Goal: Communication & Community: Answer question/provide support

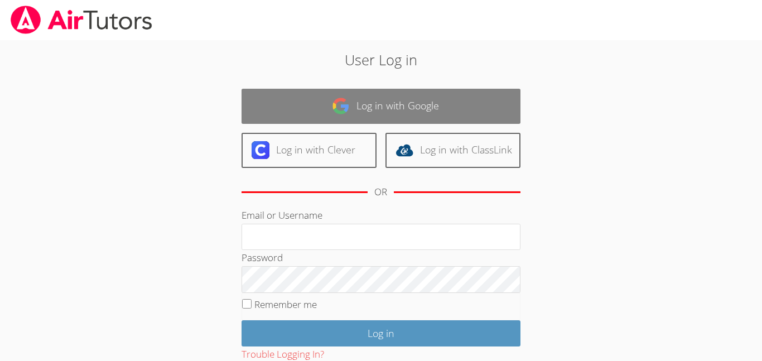
click at [327, 93] on link "Log in with Google" at bounding box center [380, 106] width 279 height 35
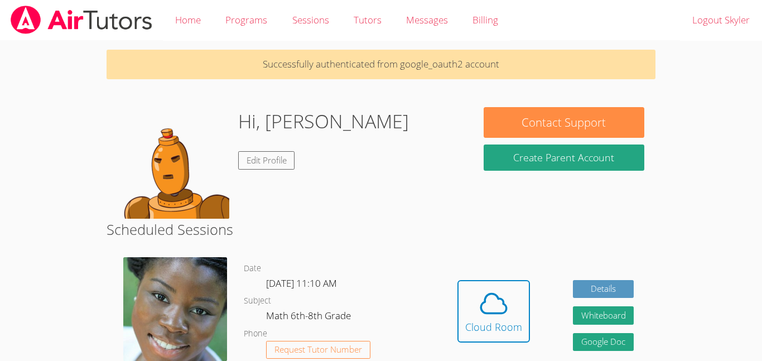
scroll to position [24, 0]
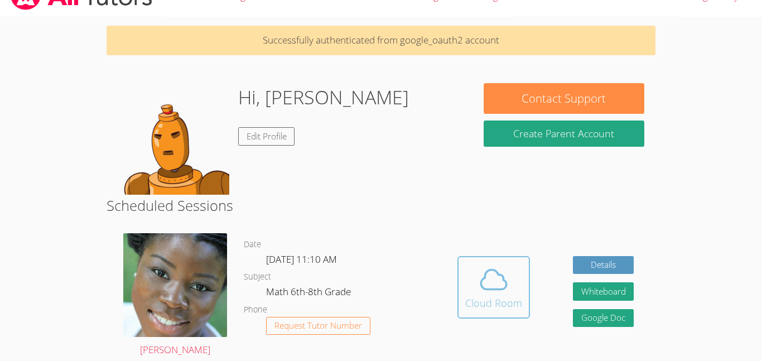
click at [471, 277] on span at bounding box center [493, 279] width 57 height 31
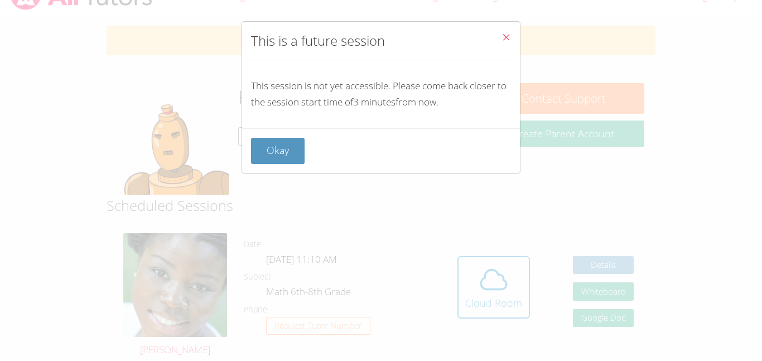
click at [268, 165] on div "Okay" at bounding box center [381, 150] width 278 height 45
click at [275, 154] on button "Okay" at bounding box center [278, 151] width 54 height 26
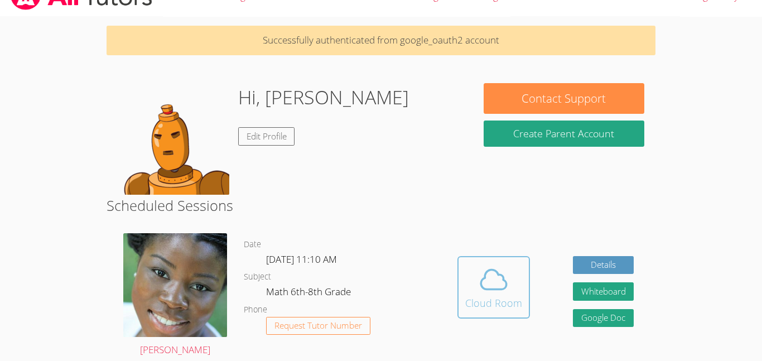
click at [488, 290] on icon at bounding box center [493, 279] width 31 height 31
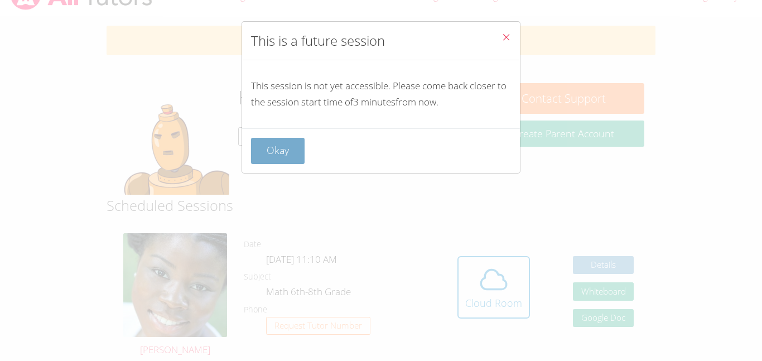
click at [265, 150] on button "Okay" at bounding box center [278, 151] width 54 height 26
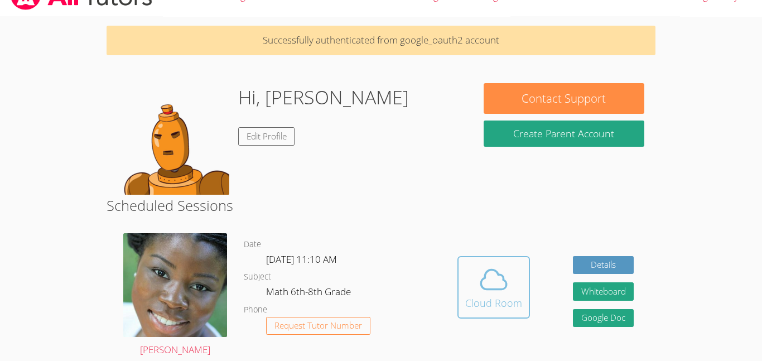
click at [508, 292] on icon at bounding box center [493, 279] width 31 height 31
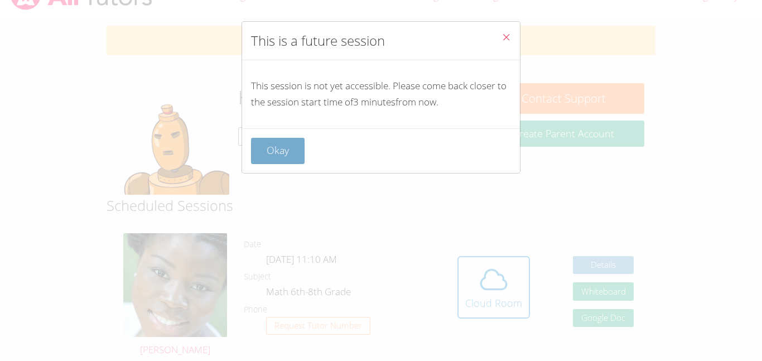
click at [303, 157] on button "Okay" at bounding box center [278, 151] width 54 height 26
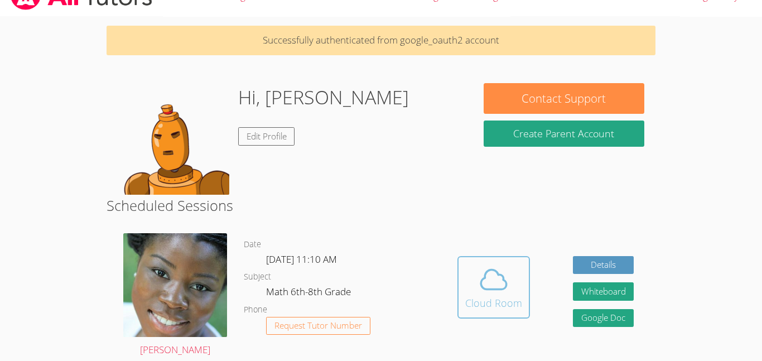
click at [502, 283] on icon at bounding box center [493, 279] width 31 height 31
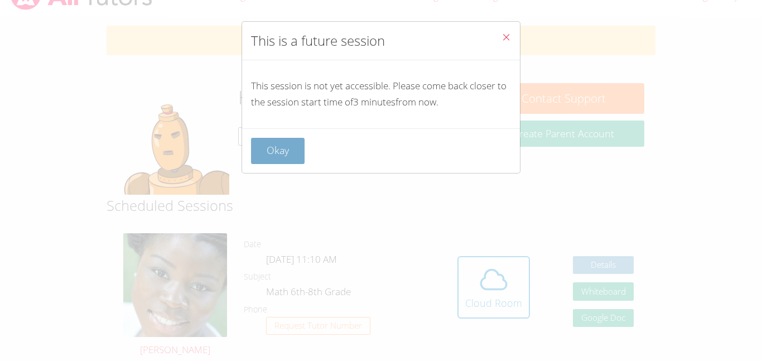
click at [277, 144] on button "Okay" at bounding box center [278, 151] width 54 height 26
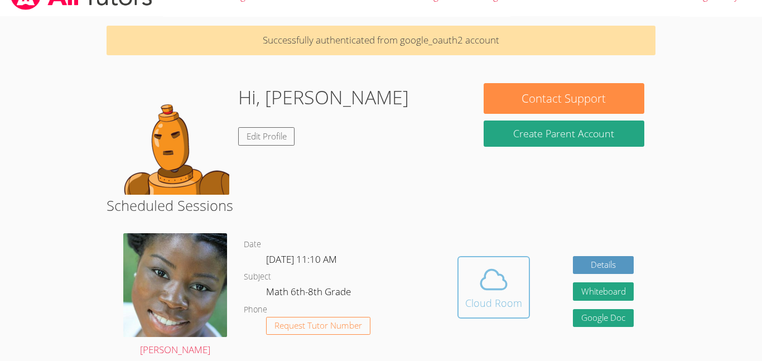
click at [478, 296] on div "Cloud Room" at bounding box center [493, 303] width 57 height 16
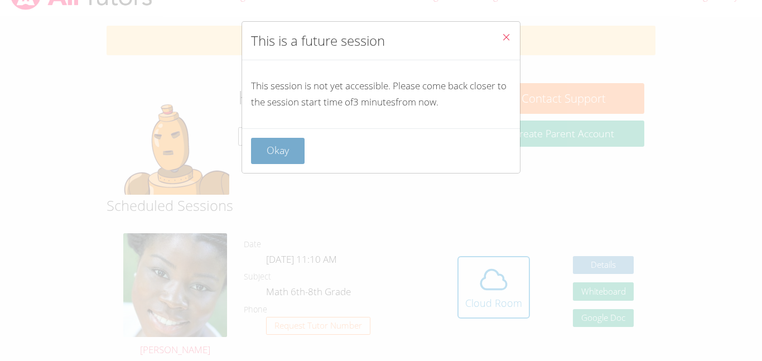
click at [283, 153] on button "Okay" at bounding box center [278, 151] width 54 height 26
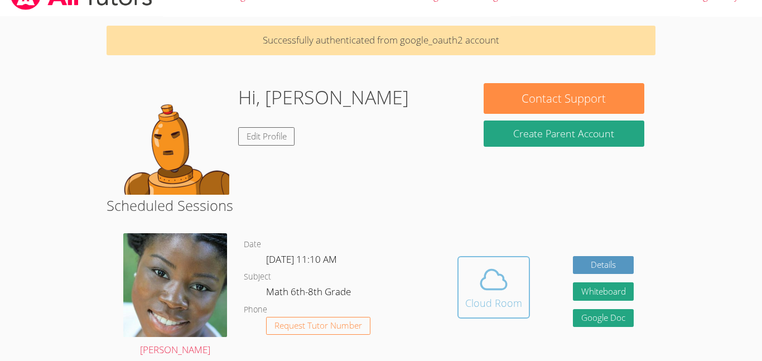
click at [510, 305] on div "Cloud Room" at bounding box center [493, 303] width 57 height 16
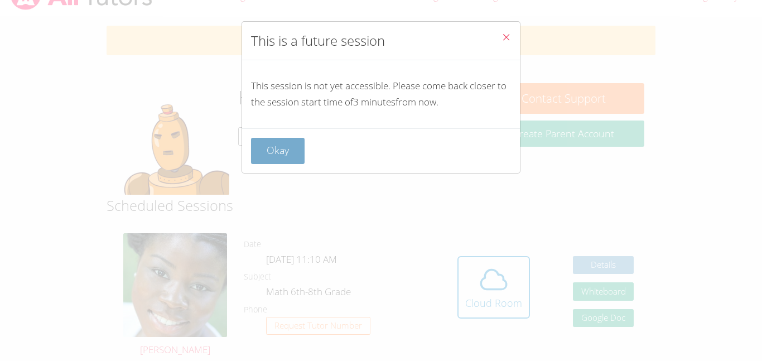
click at [258, 148] on button "Okay" at bounding box center [278, 151] width 54 height 26
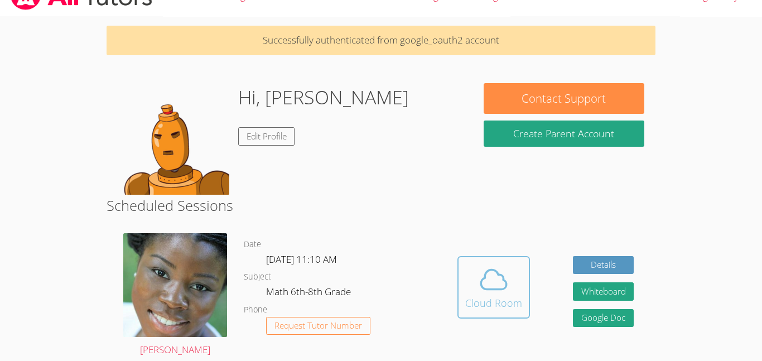
click at [488, 304] on div "Cloud Room" at bounding box center [493, 303] width 57 height 16
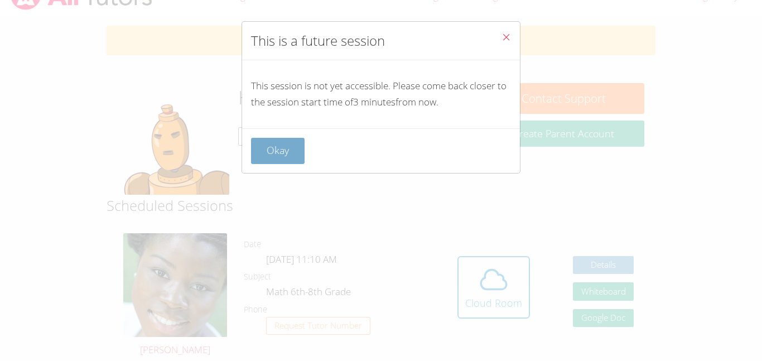
click at [266, 143] on button "Okay" at bounding box center [278, 151] width 54 height 26
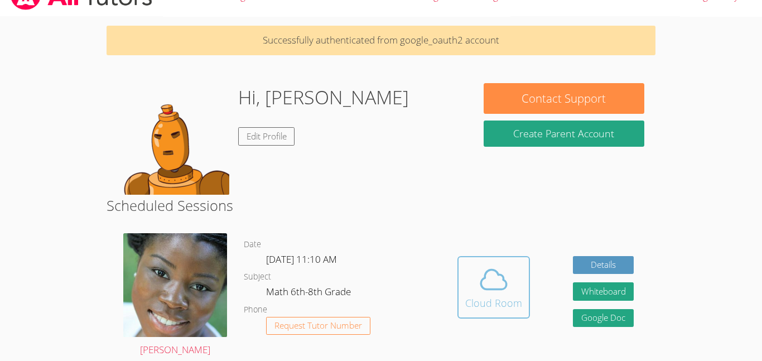
click at [478, 268] on icon at bounding box center [493, 279] width 31 height 31
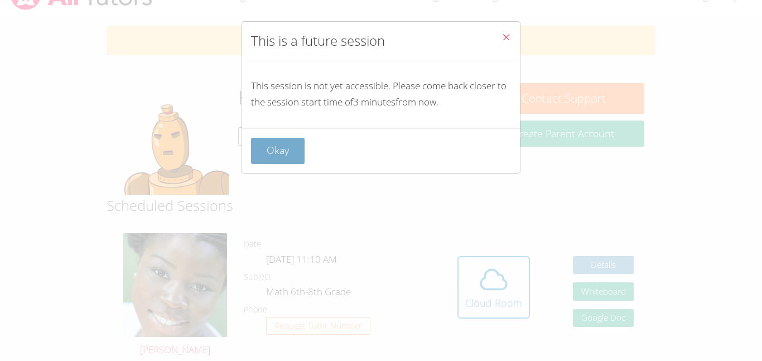
click at [261, 144] on button "Okay" at bounding box center [278, 151] width 54 height 26
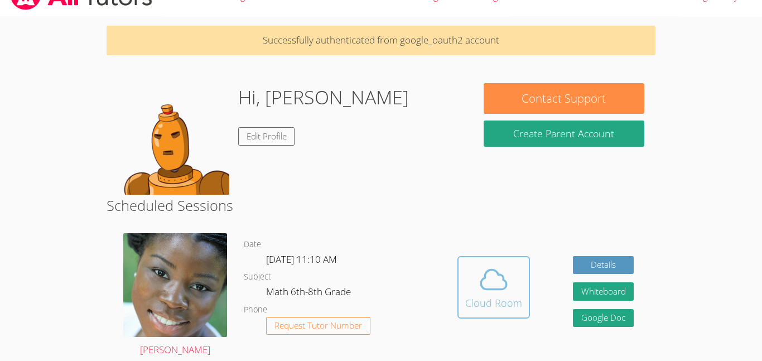
click at [467, 276] on span at bounding box center [493, 279] width 57 height 31
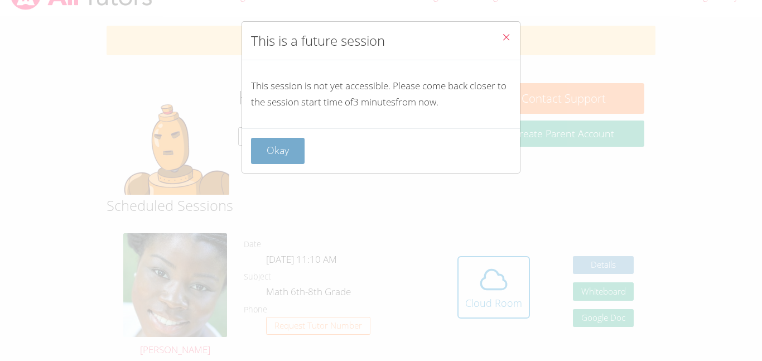
click at [269, 149] on button "Okay" at bounding box center [278, 151] width 54 height 26
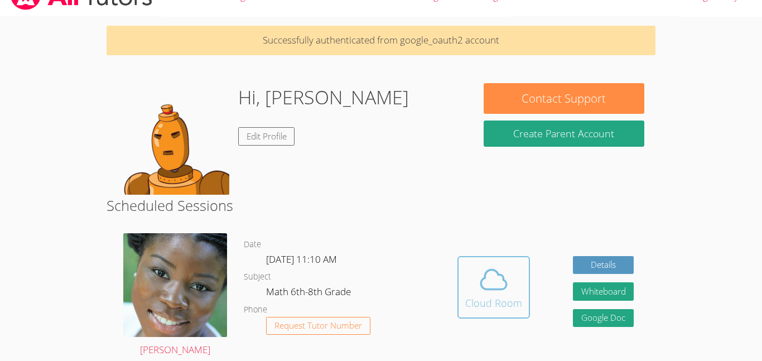
click at [486, 288] on icon at bounding box center [493, 279] width 31 height 31
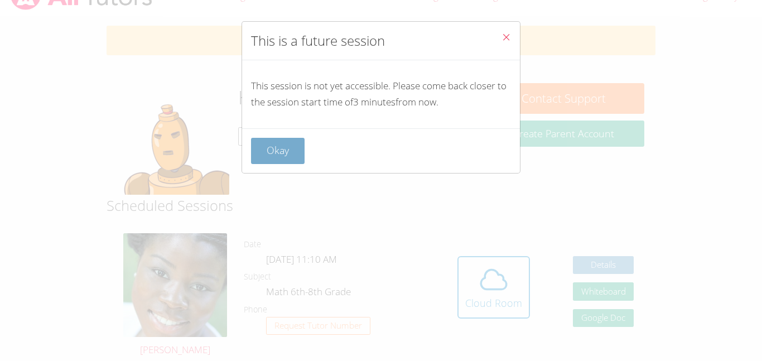
click at [274, 153] on button "Okay" at bounding box center [278, 151] width 54 height 26
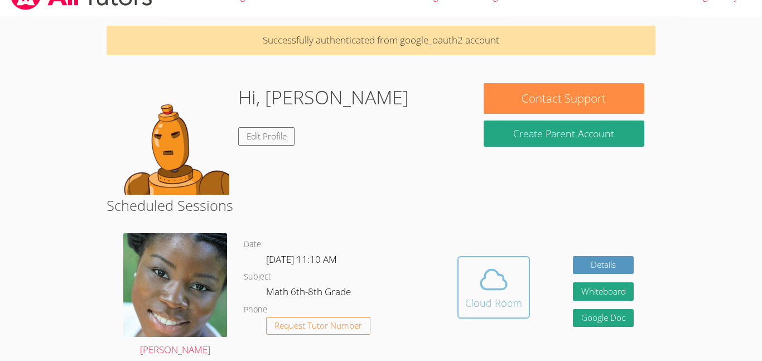
click at [488, 288] on icon at bounding box center [494, 279] width 26 height 20
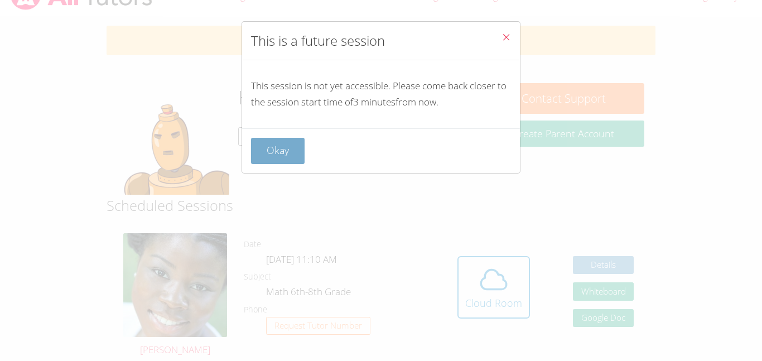
click at [259, 158] on button "Okay" at bounding box center [278, 151] width 54 height 26
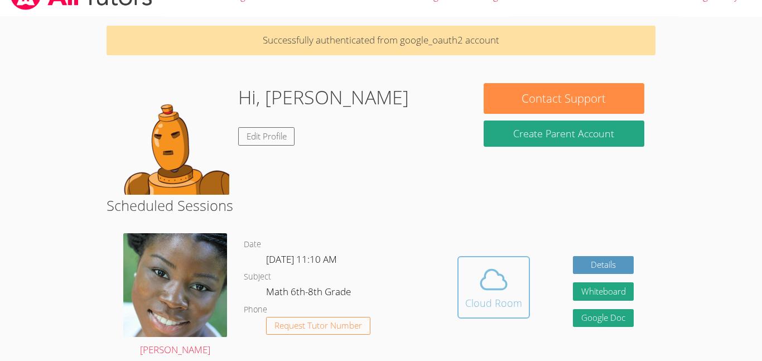
click at [501, 306] on div "Cloud Room" at bounding box center [493, 303] width 57 height 16
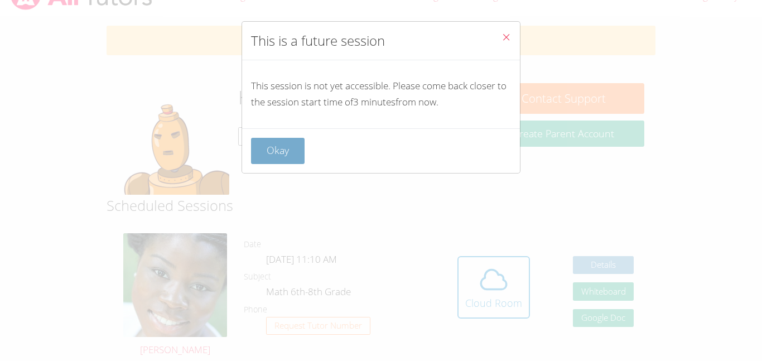
click at [286, 139] on button "Okay" at bounding box center [278, 151] width 54 height 26
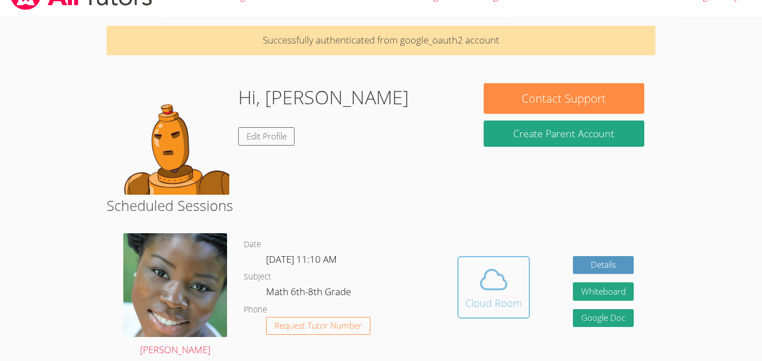
click at [478, 280] on icon at bounding box center [493, 279] width 31 height 31
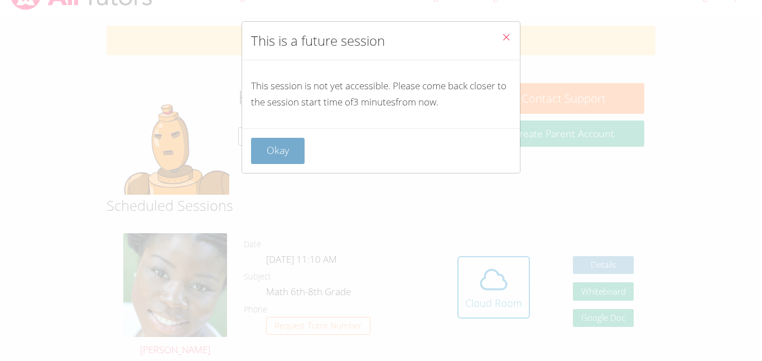
click at [264, 151] on button "Okay" at bounding box center [278, 151] width 54 height 26
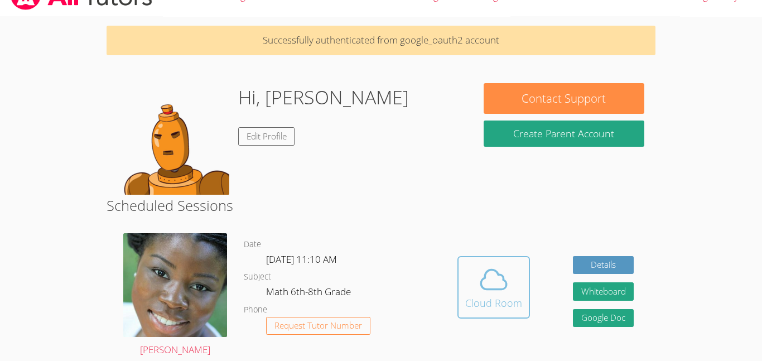
click at [493, 289] on icon at bounding box center [494, 279] width 26 height 20
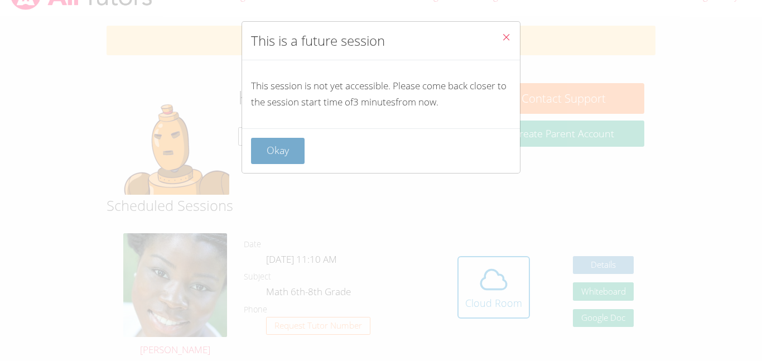
click at [279, 143] on button "Okay" at bounding box center [278, 151] width 54 height 26
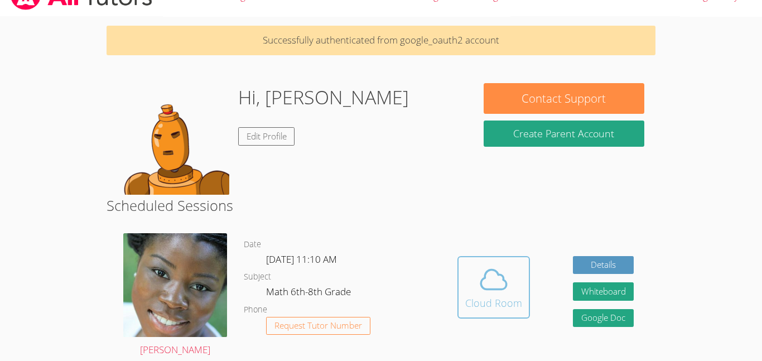
click at [466, 269] on span at bounding box center [493, 279] width 57 height 31
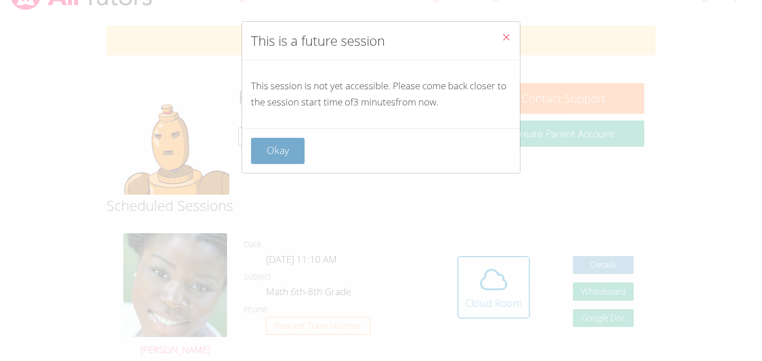
click at [269, 138] on button "Okay" at bounding box center [278, 151] width 54 height 26
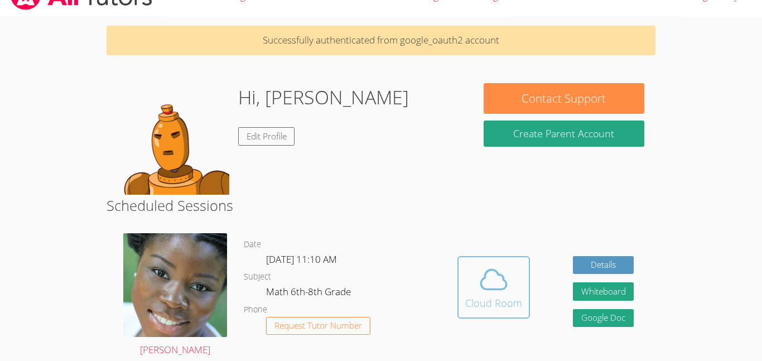
click at [482, 291] on icon at bounding box center [493, 279] width 31 height 31
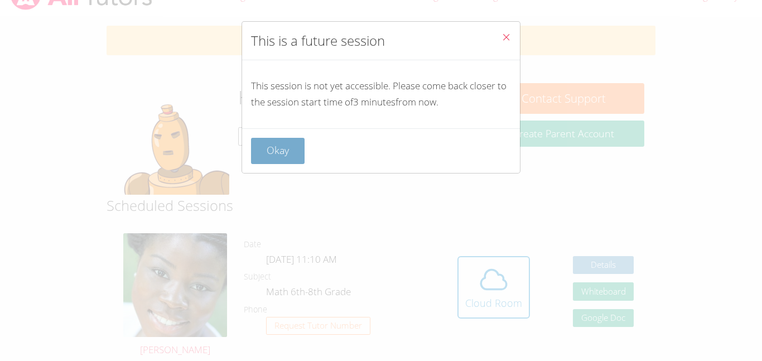
click at [284, 161] on button "Okay" at bounding box center [278, 151] width 54 height 26
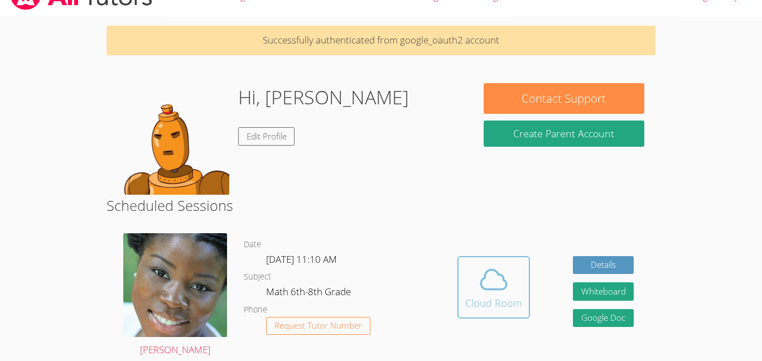
click at [468, 287] on span at bounding box center [493, 279] width 57 height 31
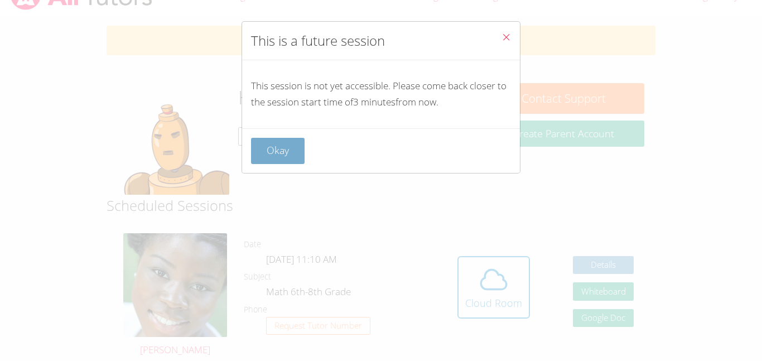
click at [277, 141] on button "Okay" at bounding box center [278, 151] width 54 height 26
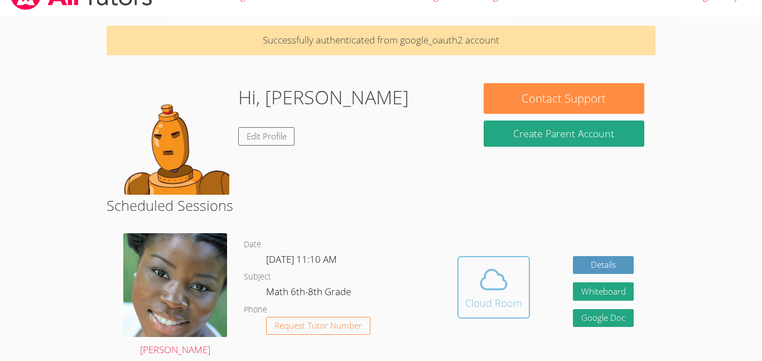
click at [481, 289] on icon at bounding box center [493, 279] width 31 height 31
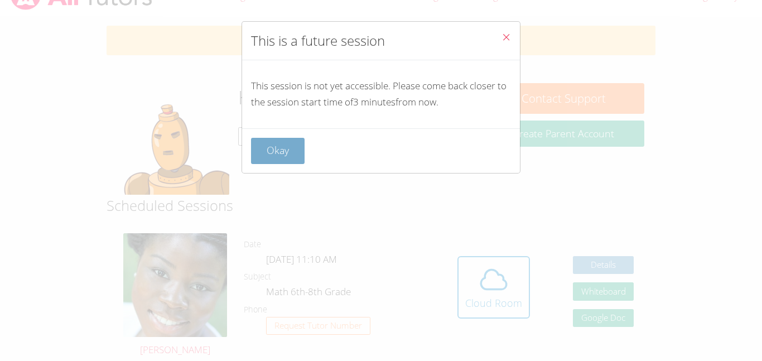
click at [270, 152] on button "Okay" at bounding box center [278, 151] width 54 height 26
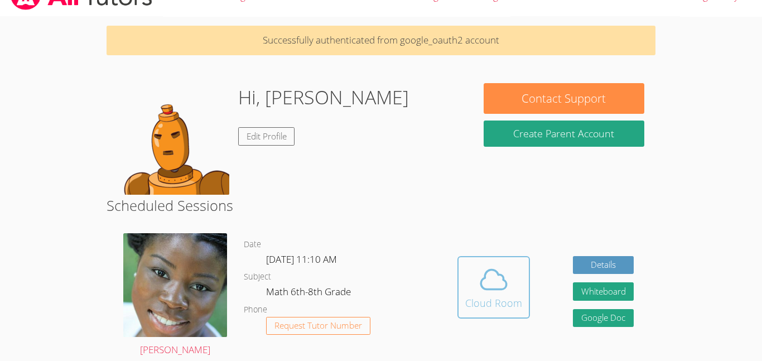
click at [504, 297] on div "Cloud Room" at bounding box center [493, 303] width 57 height 16
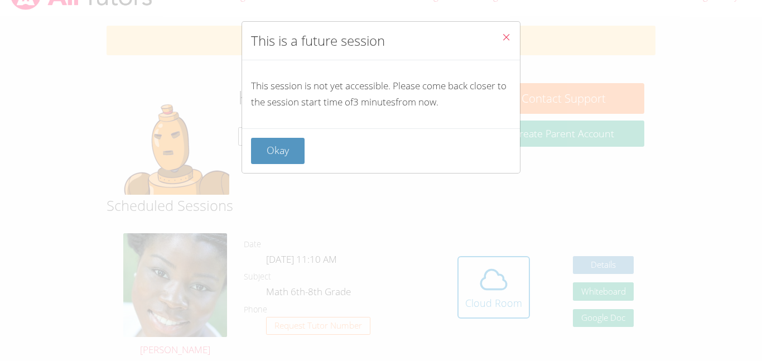
click at [283, 136] on div "Okay" at bounding box center [381, 150] width 278 height 45
click at [280, 143] on button "Okay" at bounding box center [278, 151] width 54 height 26
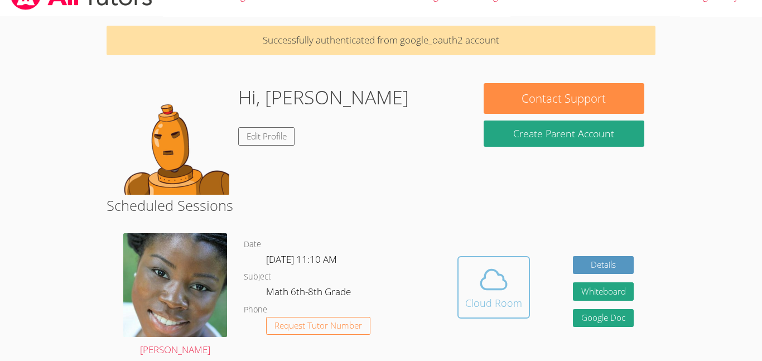
click at [470, 294] on span at bounding box center [493, 279] width 57 height 31
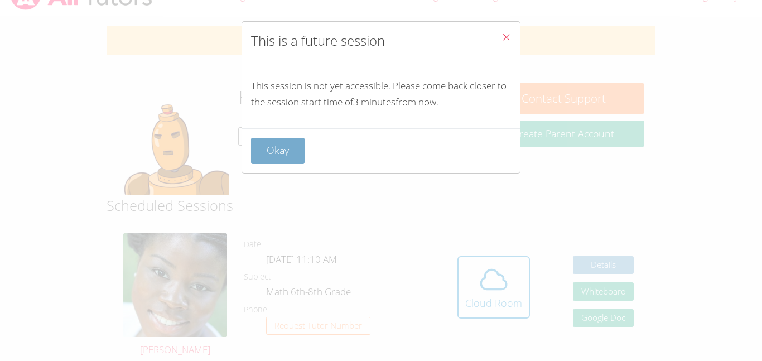
click at [259, 148] on button "Okay" at bounding box center [278, 151] width 54 height 26
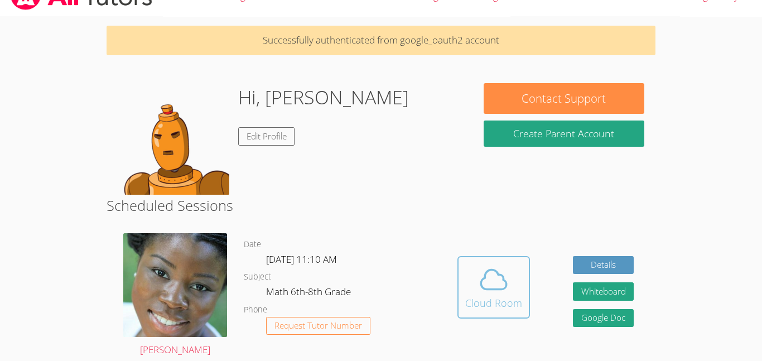
click at [478, 292] on icon at bounding box center [493, 279] width 31 height 31
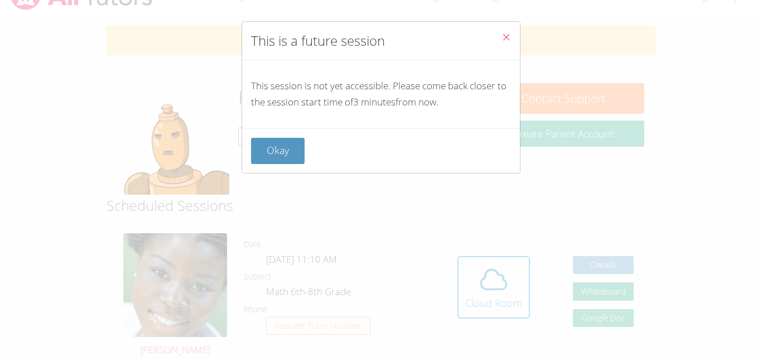
click at [306, 152] on div "Okay" at bounding box center [381, 151] width 260 height 26
click at [292, 151] on button "Okay" at bounding box center [278, 151] width 54 height 26
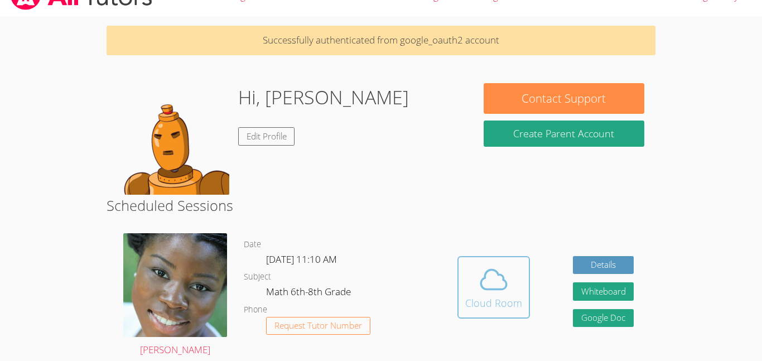
click at [472, 288] on span at bounding box center [493, 279] width 57 height 31
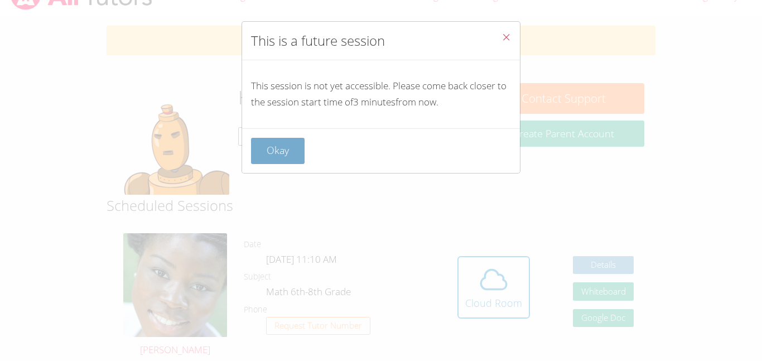
click at [274, 147] on button "Okay" at bounding box center [278, 151] width 54 height 26
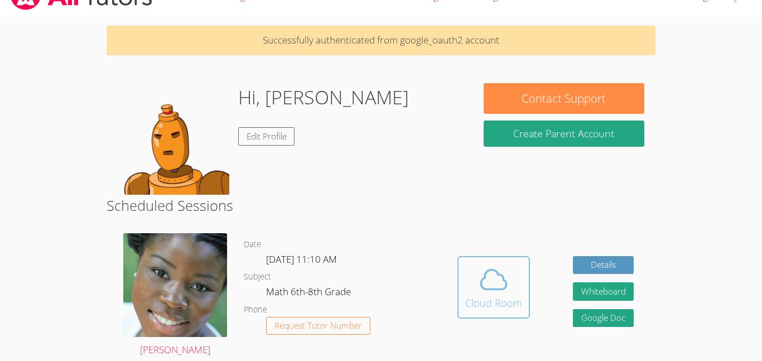
click at [464, 275] on button "Cloud Room" at bounding box center [493, 287] width 72 height 62
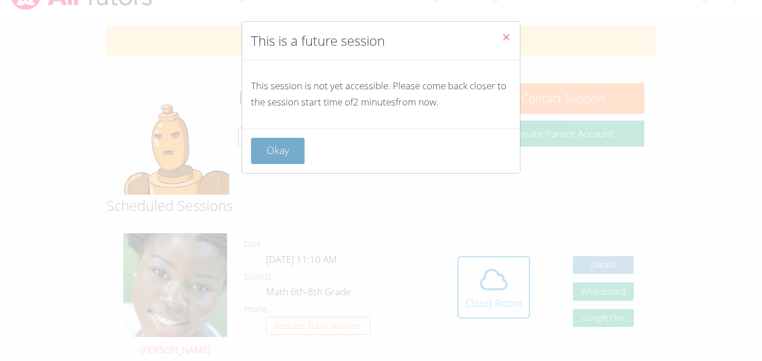
click at [274, 147] on button "Okay" at bounding box center [278, 151] width 54 height 26
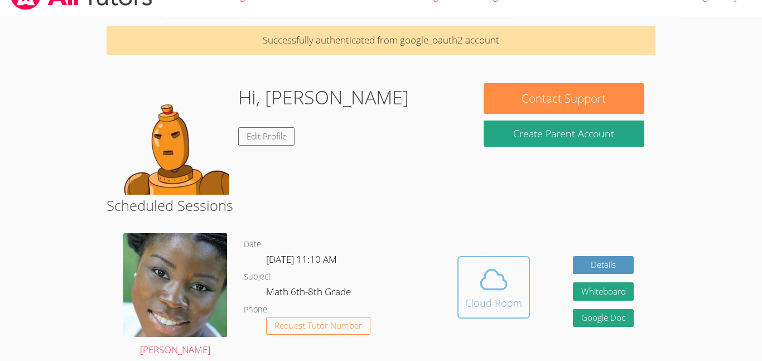
click at [472, 290] on span at bounding box center [493, 279] width 57 height 31
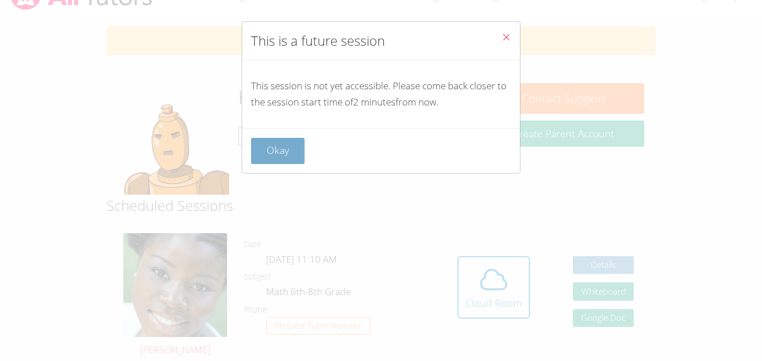
click at [283, 153] on button "Okay" at bounding box center [278, 151] width 54 height 26
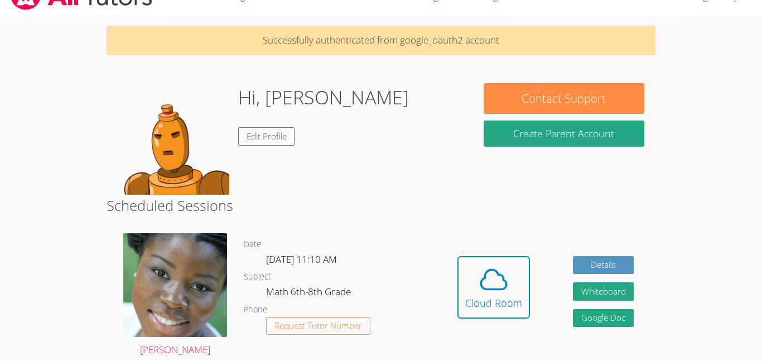
click at [283, 153] on div "Hi, Skyler Edit Profile" at bounding box center [323, 139] width 171 height 112
click at [456, 275] on div "Hidden Cloud Room Details Whiteboard Hidden Google Doc" at bounding box center [544, 296] width 219 height 142
click at [478, 277] on icon at bounding box center [493, 279] width 31 height 31
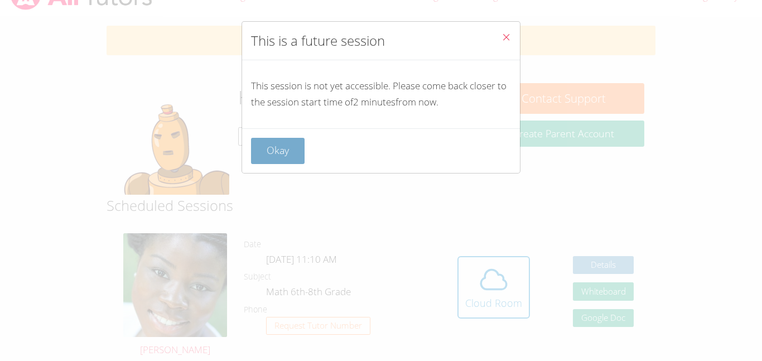
click at [287, 158] on button "Okay" at bounding box center [278, 151] width 54 height 26
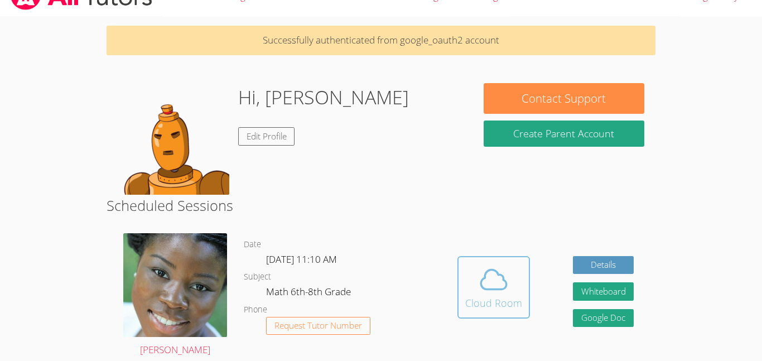
click at [466, 307] on div "Cloud Room" at bounding box center [493, 303] width 57 height 16
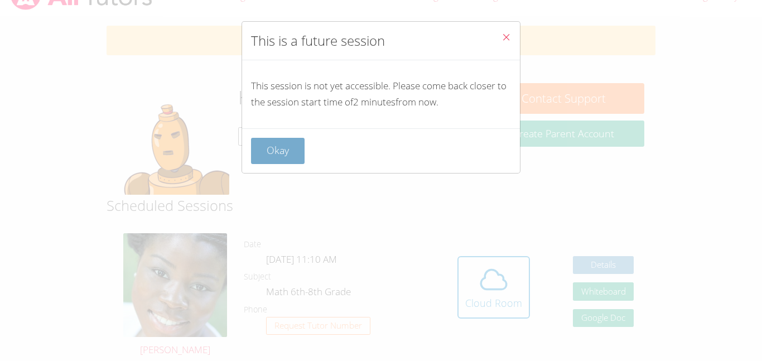
click at [275, 150] on button "Okay" at bounding box center [278, 151] width 54 height 26
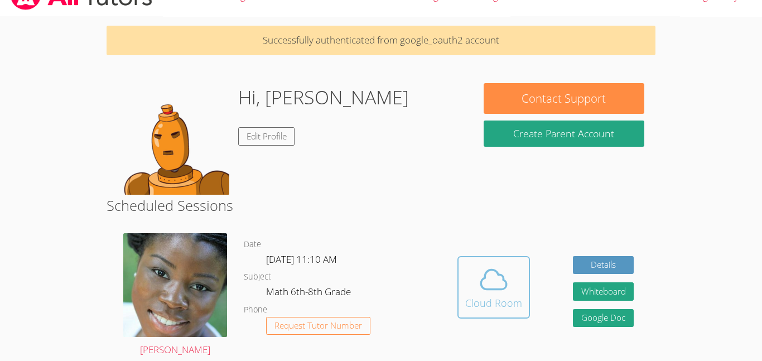
click at [498, 295] on div "Cloud Room" at bounding box center [493, 303] width 57 height 16
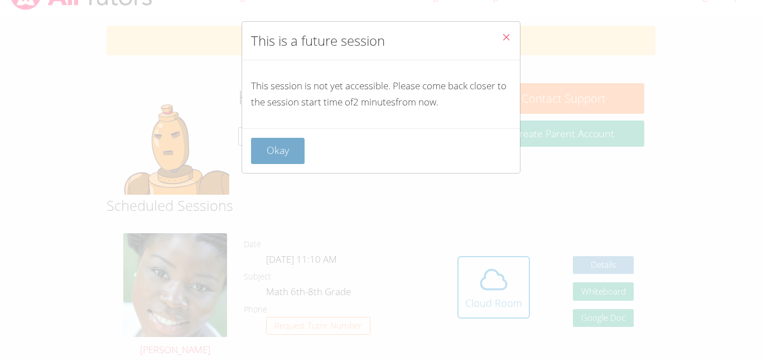
click at [279, 146] on button "Okay" at bounding box center [278, 151] width 54 height 26
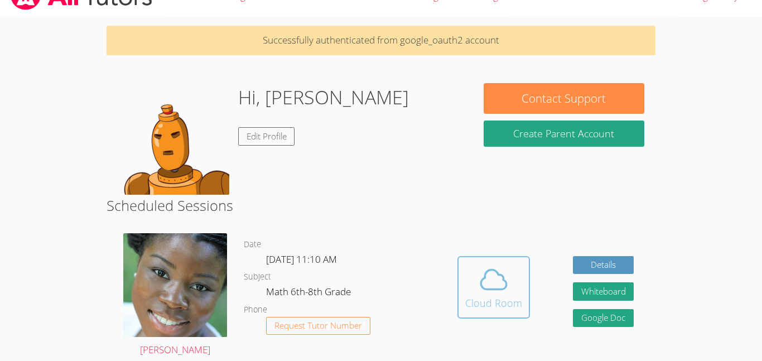
click at [482, 268] on icon at bounding box center [493, 279] width 31 height 31
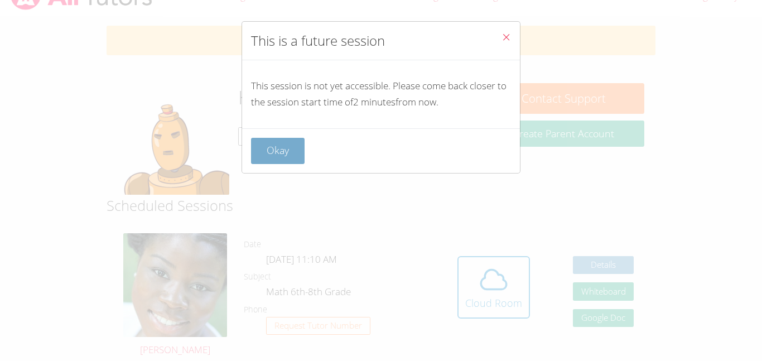
click at [299, 144] on button "Okay" at bounding box center [278, 151] width 54 height 26
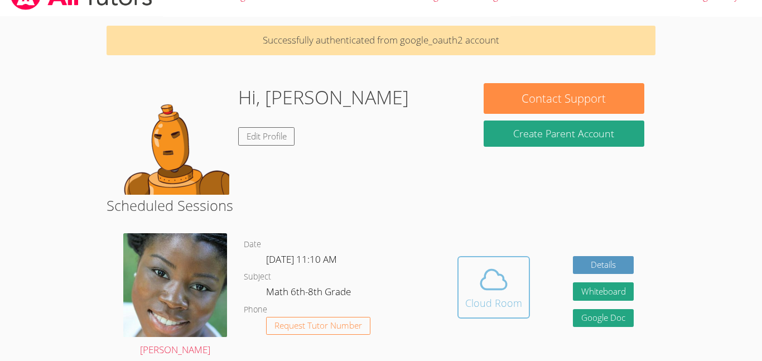
click at [472, 284] on span at bounding box center [493, 279] width 57 height 31
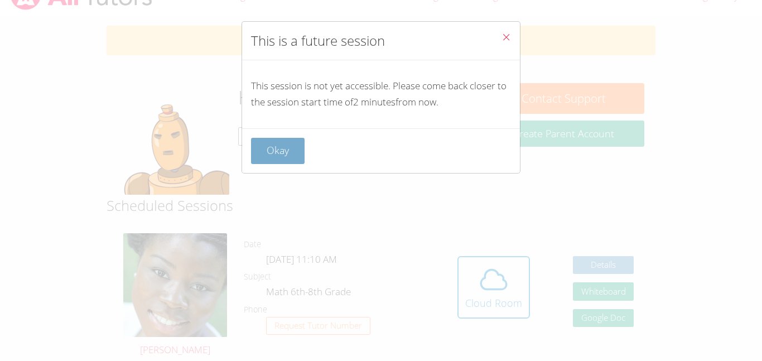
click at [261, 152] on button "Okay" at bounding box center [278, 151] width 54 height 26
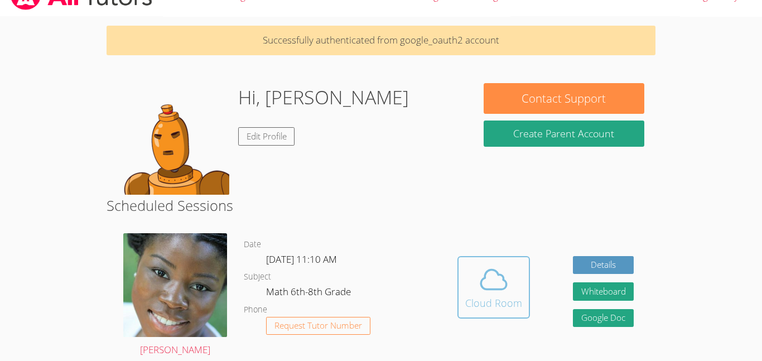
click at [486, 275] on icon at bounding box center [493, 279] width 31 height 31
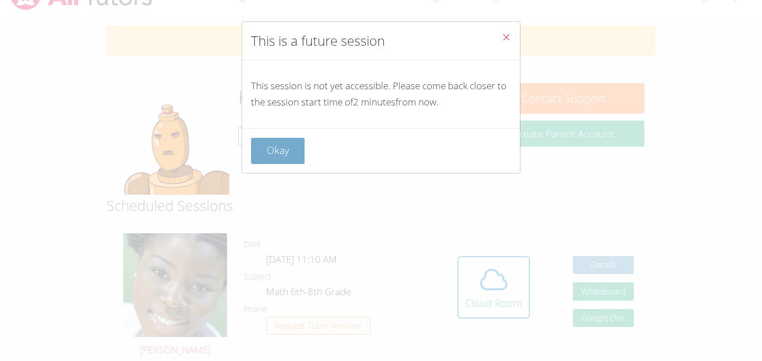
click at [283, 153] on button "Okay" at bounding box center [278, 151] width 54 height 26
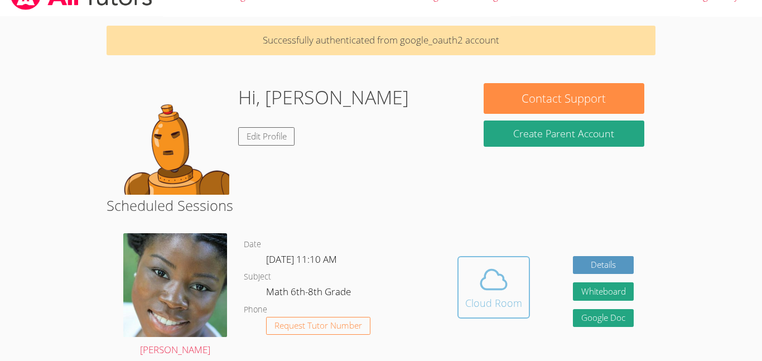
click at [489, 279] on icon at bounding box center [493, 279] width 31 height 31
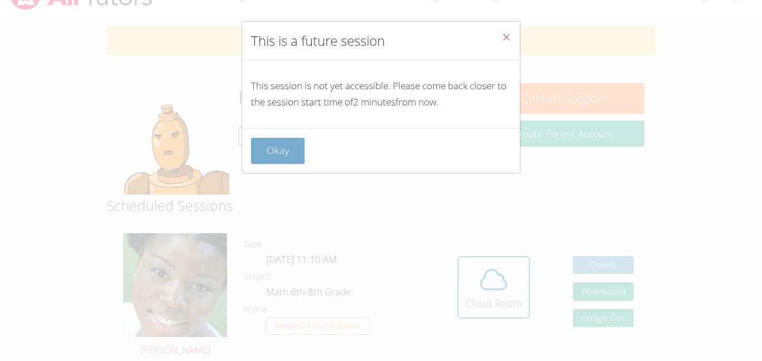
click at [277, 161] on button "Okay" at bounding box center [278, 151] width 54 height 26
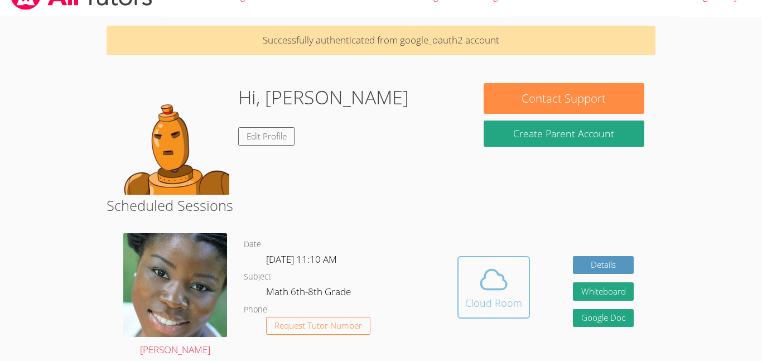
click at [488, 300] on div "Cloud Room" at bounding box center [493, 303] width 57 height 16
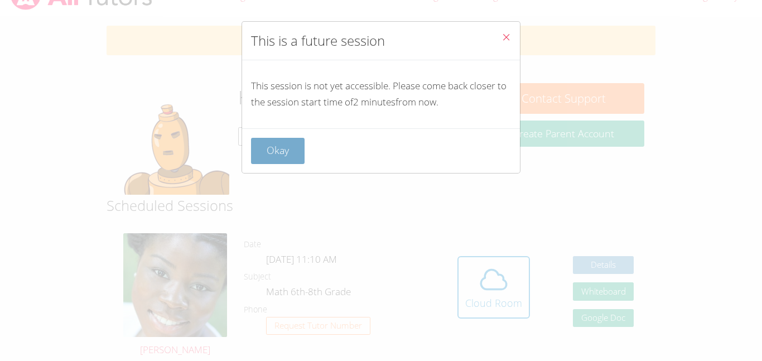
click at [283, 158] on button "Okay" at bounding box center [278, 151] width 54 height 26
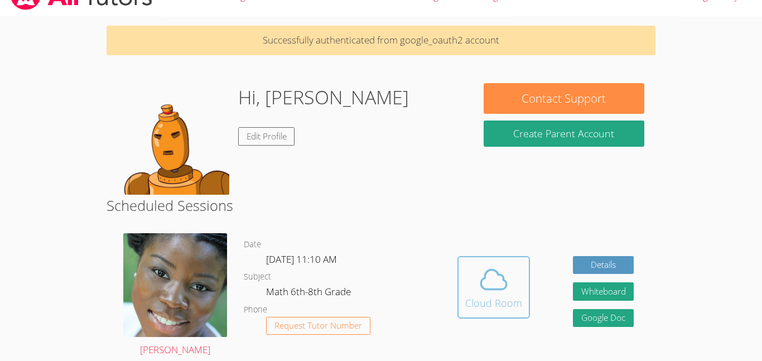
click at [516, 313] on button "Cloud Room" at bounding box center [493, 287] width 72 height 62
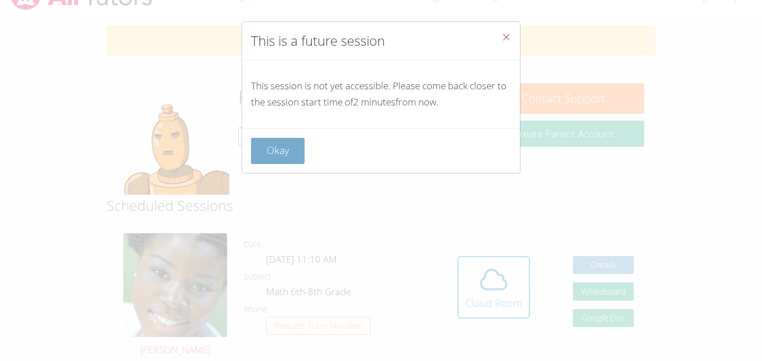
click at [255, 147] on button "Okay" at bounding box center [278, 151] width 54 height 26
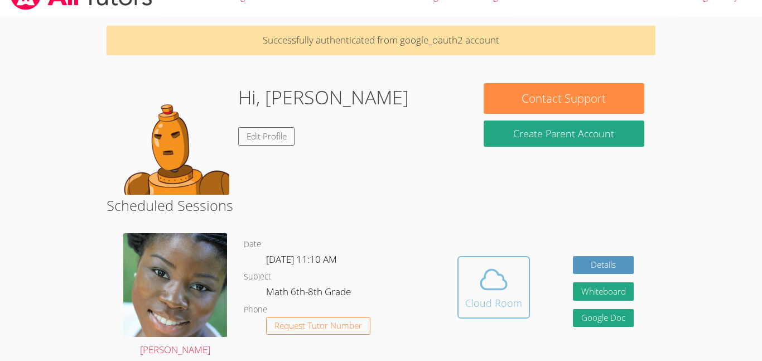
click at [486, 282] on icon at bounding box center [493, 279] width 31 height 31
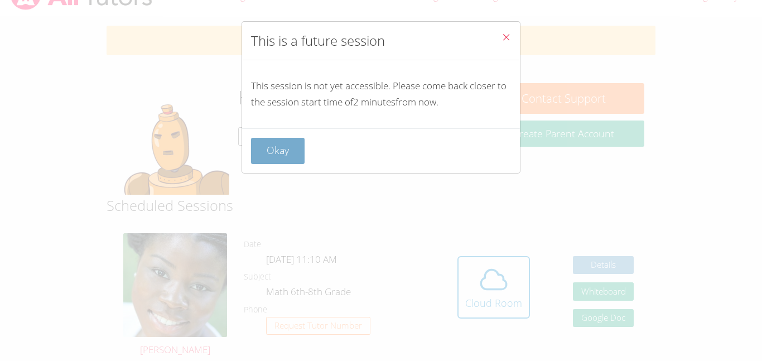
click at [267, 148] on button "Okay" at bounding box center [278, 151] width 54 height 26
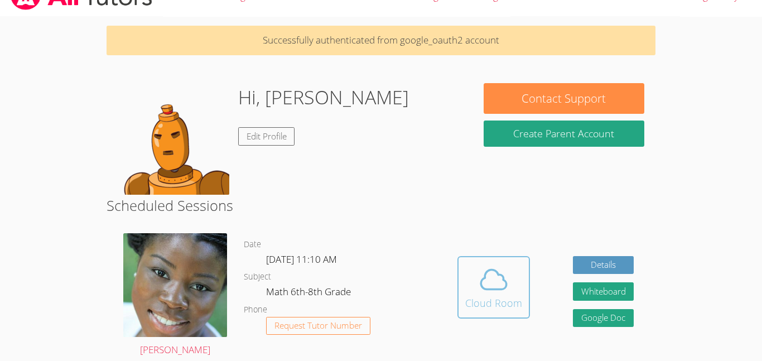
click at [483, 283] on icon at bounding box center [493, 279] width 31 height 31
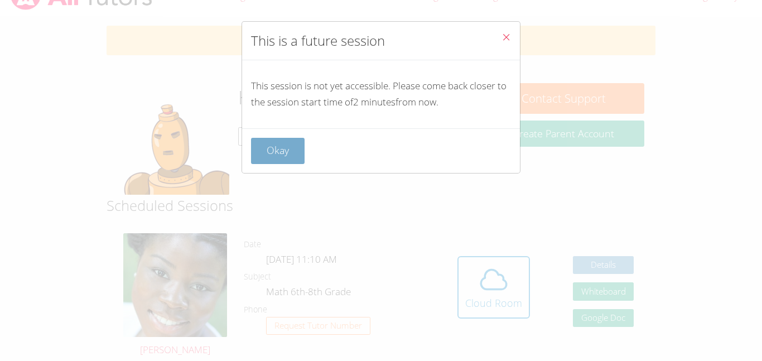
click at [290, 159] on button "Okay" at bounding box center [278, 151] width 54 height 26
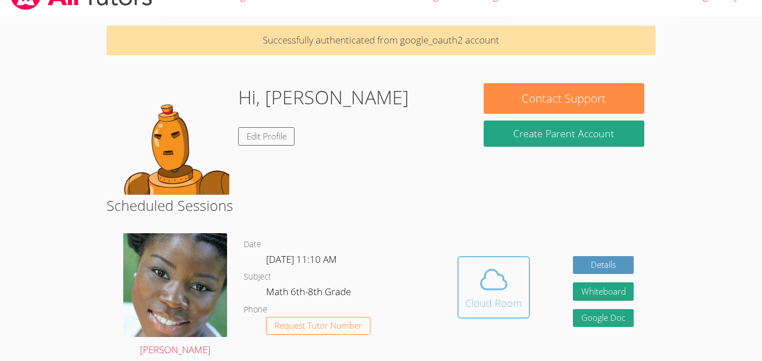
click at [471, 290] on span at bounding box center [493, 279] width 57 height 31
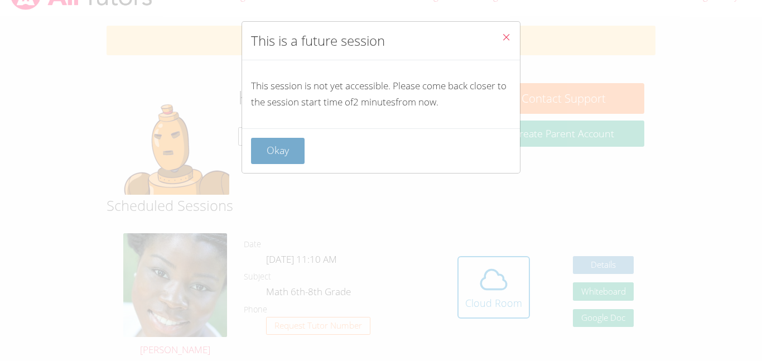
click at [255, 138] on button "Okay" at bounding box center [278, 151] width 54 height 26
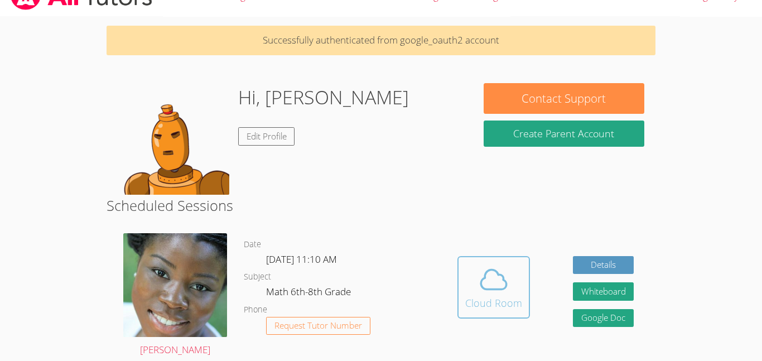
click at [512, 316] on button "Cloud Room" at bounding box center [493, 287] width 72 height 62
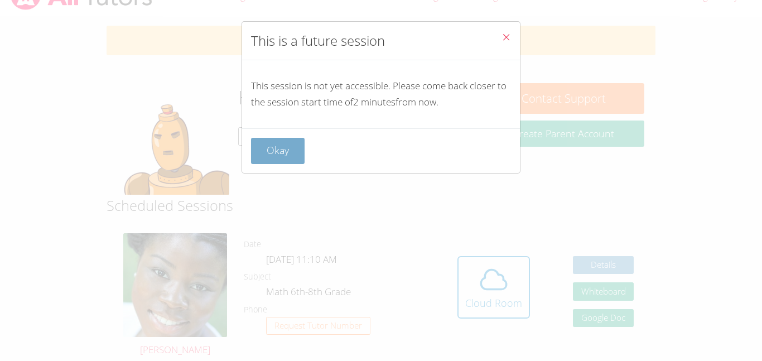
click at [284, 154] on button "Okay" at bounding box center [278, 151] width 54 height 26
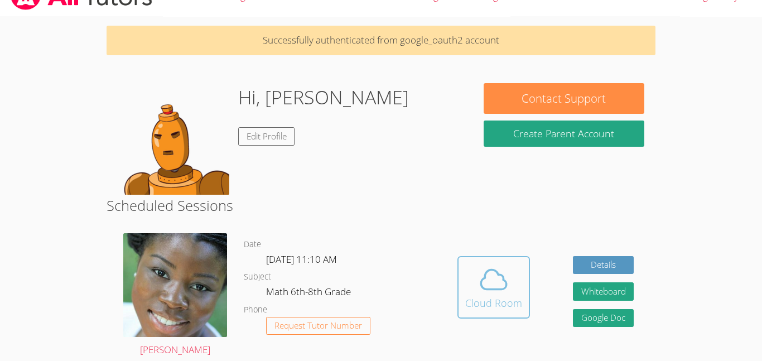
click at [487, 289] on icon at bounding box center [494, 279] width 26 height 20
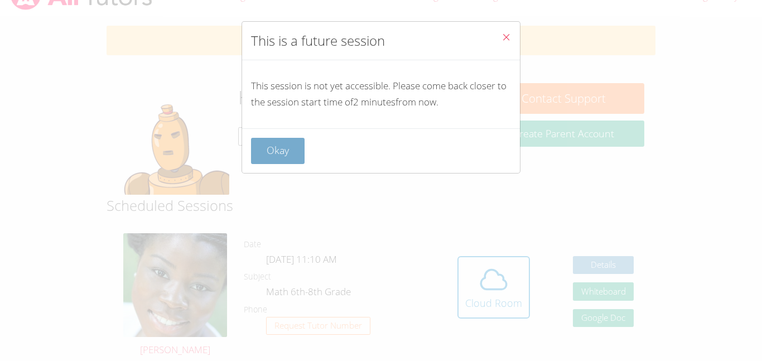
click at [282, 161] on button "Okay" at bounding box center [278, 151] width 54 height 26
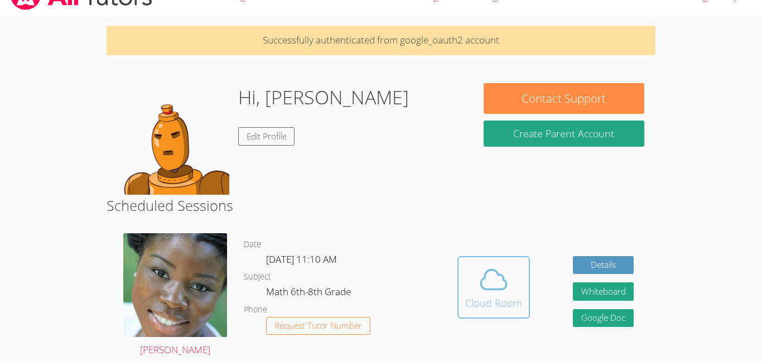
click at [517, 315] on button "Cloud Room" at bounding box center [493, 287] width 72 height 62
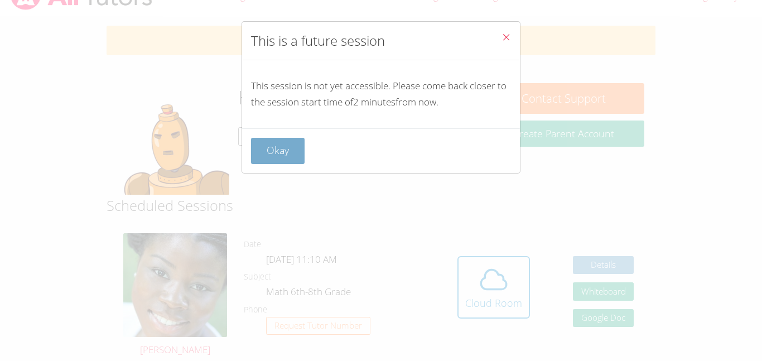
click at [285, 154] on button "Okay" at bounding box center [278, 151] width 54 height 26
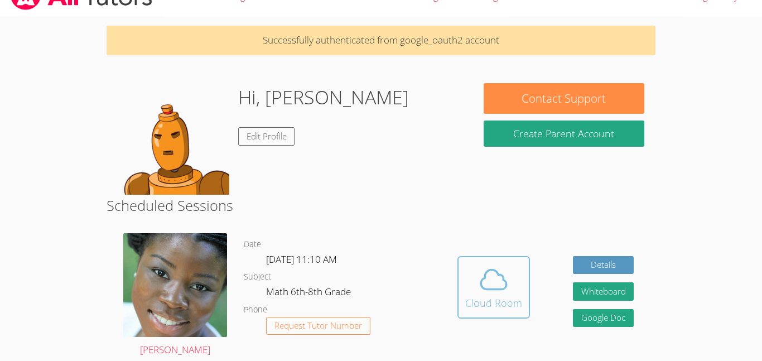
click at [507, 316] on button "Cloud Room" at bounding box center [493, 287] width 72 height 62
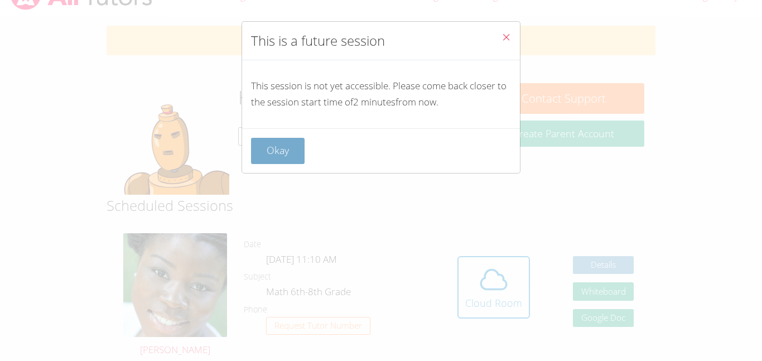
click at [278, 143] on button "Okay" at bounding box center [278, 151] width 54 height 26
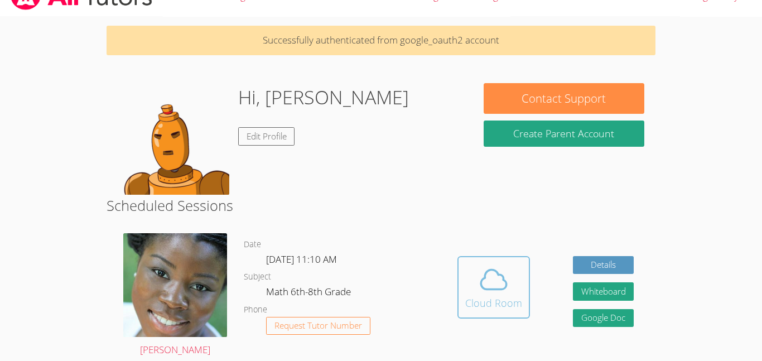
click at [507, 292] on icon at bounding box center [493, 279] width 31 height 31
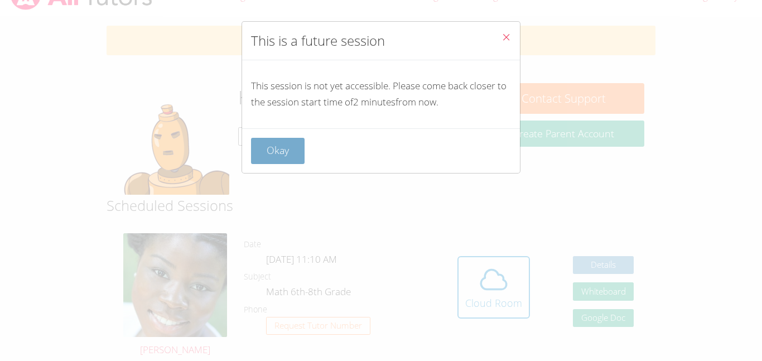
click at [276, 151] on button "Okay" at bounding box center [278, 151] width 54 height 26
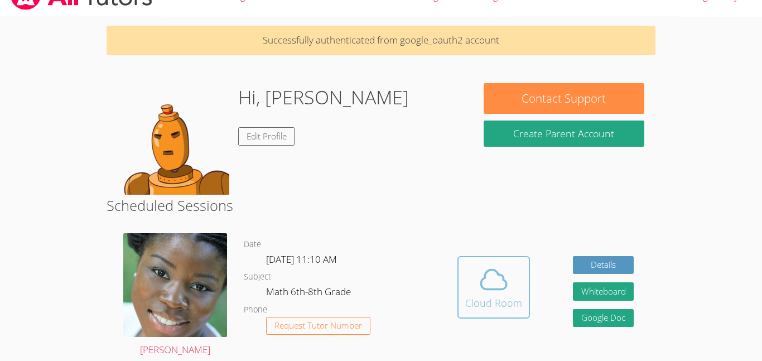
click at [492, 290] on icon at bounding box center [493, 279] width 31 height 31
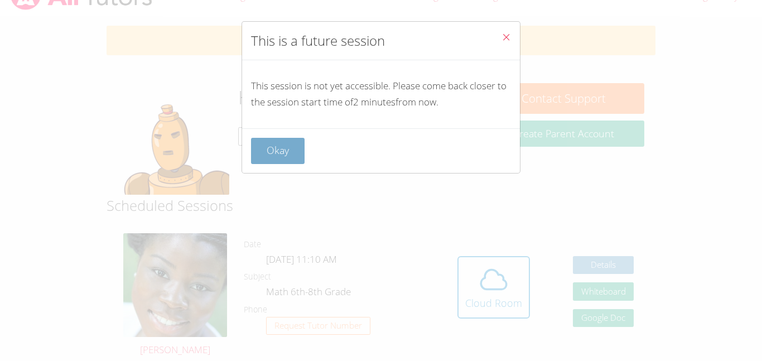
click at [280, 153] on button "Okay" at bounding box center [278, 151] width 54 height 26
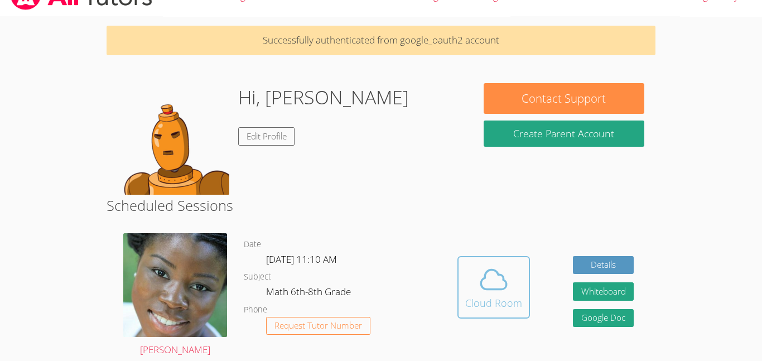
click at [467, 295] on div "Cloud Room" at bounding box center [493, 303] width 57 height 16
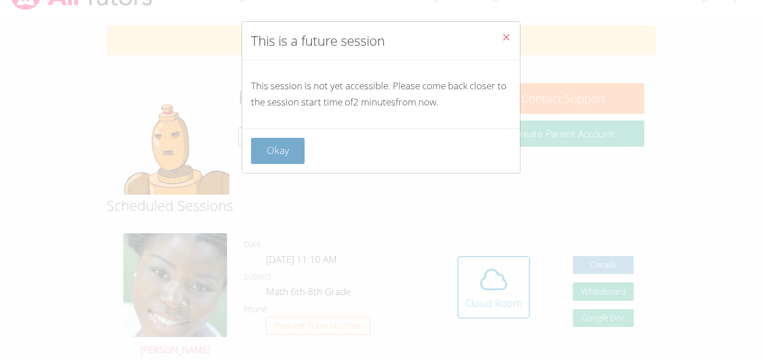
click at [286, 147] on button "Okay" at bounding box center [278, 151] width 54 height 26
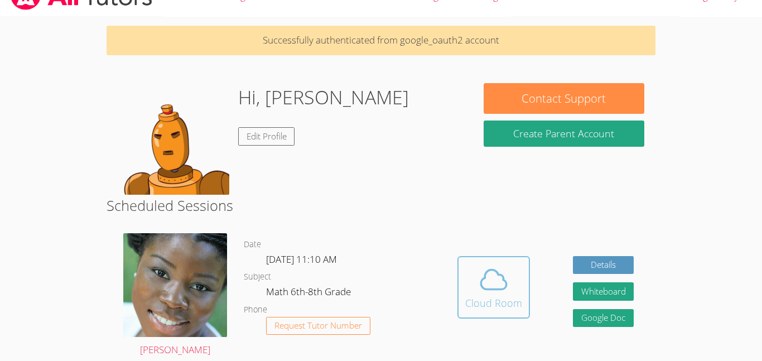
click at [465, 290] on span at bounding box center [493, 279] width 57 height 31
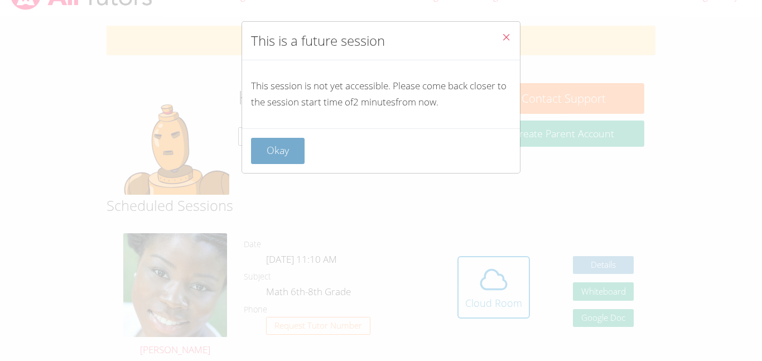
click at [268, 148] on button "Okay" at bounding box center [278, 151] width 54 height 26
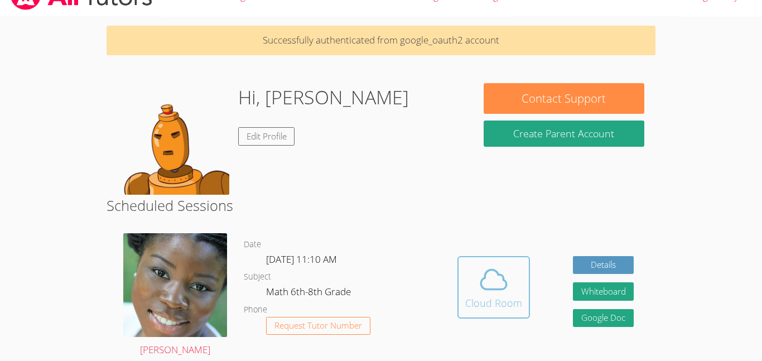
click at [479, 295] on div "Cloud Room" at bounding box center [493, 303] width 57 height 16
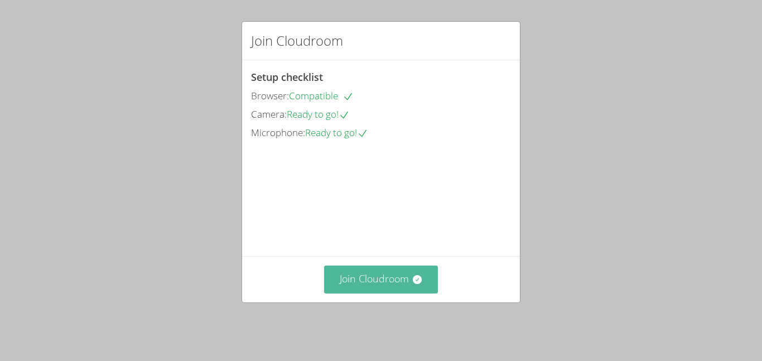
click at [379, 291] on button "Join Cloudroom" at bounding box center [381, 278] width 114 height 27
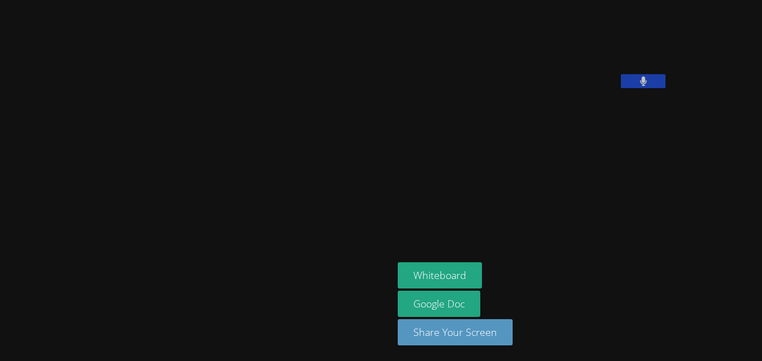
click at [621, 88] on button at bounding box center [643, 81] width 45 height 14
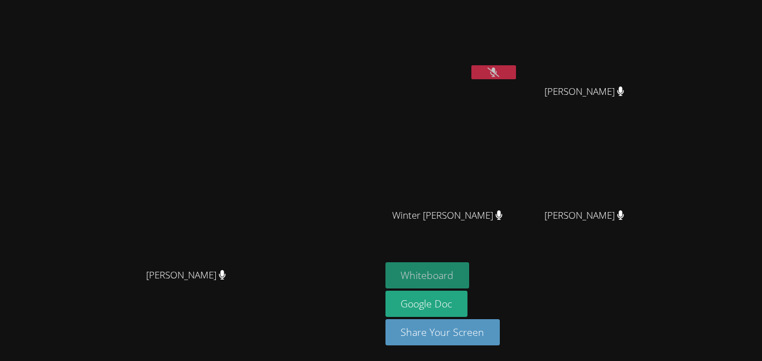
click at [469, 270] on button "Whiteboard" at bounding box center [427, 275] width 84 height 26
click at [516, 72] on button at bounding box center [493, 72] width 45 height 14
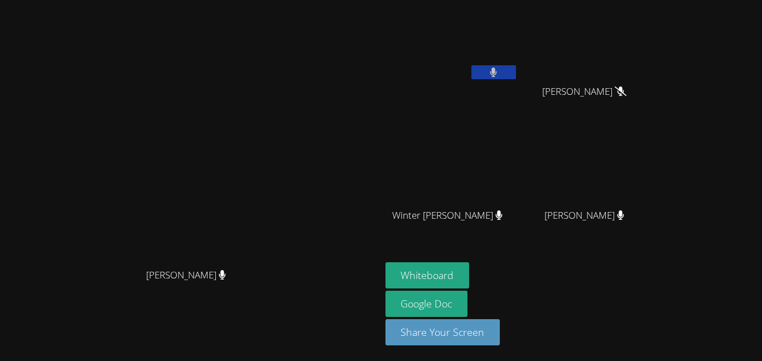
click at [516, 66] on button at bounding box center [493, 72] width 45 height 14
click at [499, 72] on icon at bounding box center [493, 71] width 12 height 9
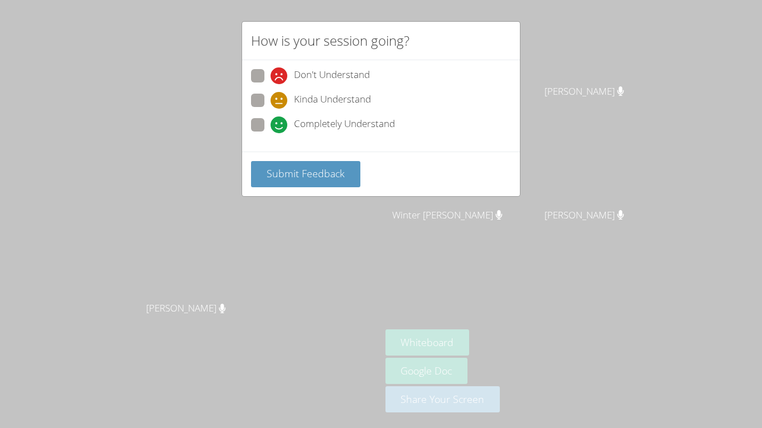
click at [270, 133] on span at bounding box center [270, 133] width 0 height 0
click at [270, 128] on input "Completely Understand" at bounding box center [274, 122] width 9 height 9
radio input "true"
click at [277, 163] on button "Submit Feedback" at bounding box center [305, 174] width 109 height 26
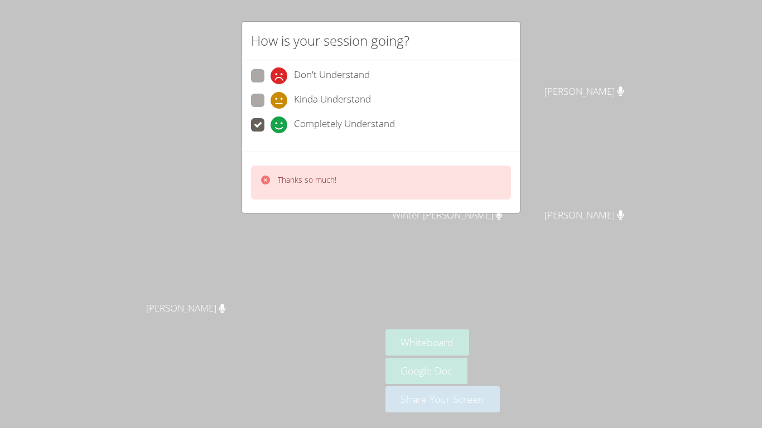
click at [445, 259] on div "How is your session going? Don't Understand Kinda Understand Completely Underst…" at bounding box center [381, 214] width 762 height 428
click at [594, 76] on div "How is your session going? Don't Understand Kinda Understand Completely Underst…" at bounding box center [381, 214] width 762 height 428
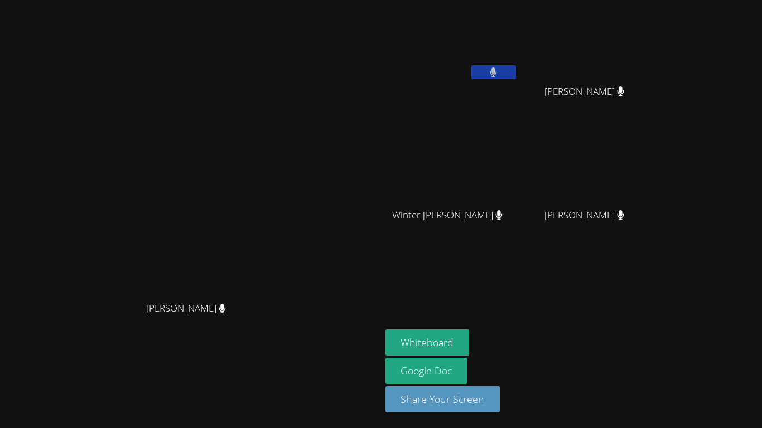
click at [497, 72] on icon at bounding box center [492, 71] width 7 height 9
click at [516, 77] on button at bounding box center [493, 72] width 45 height 14
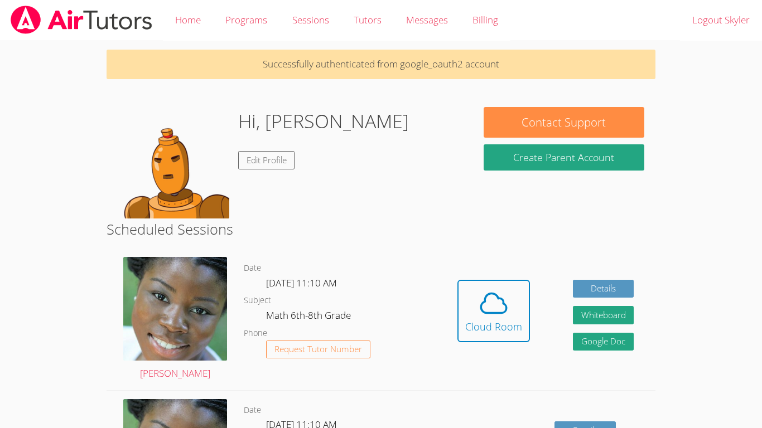
scroll to position [24, 0]
